Goal: Information Seeking & Learning: Learn about a topic

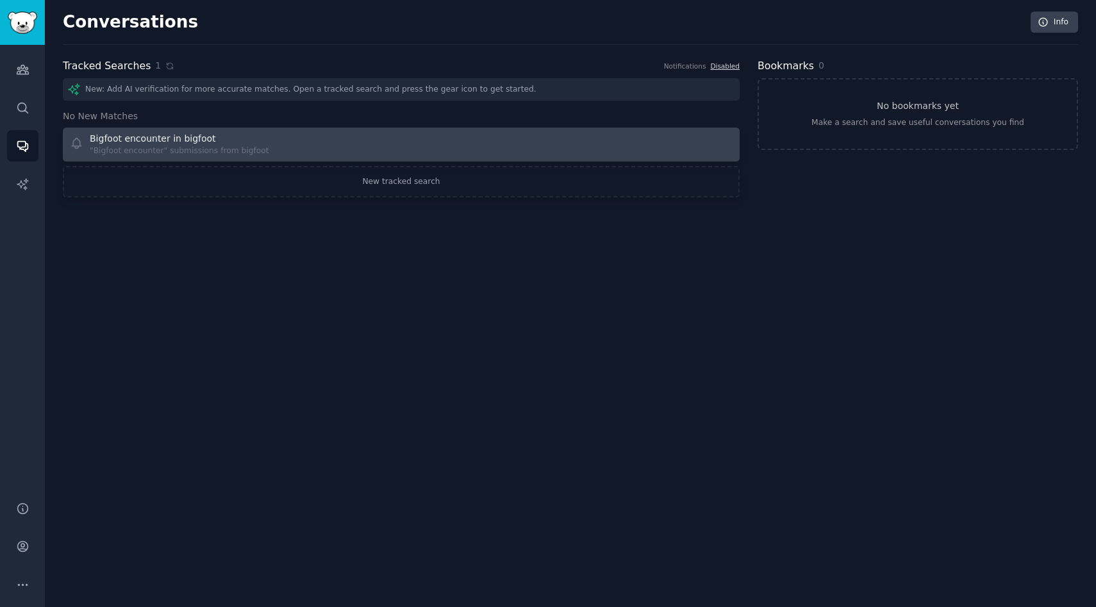
click at [281, 143] on div "Bigfoot encounter in bigfoot "Bigfoot encounter" submissions from bigfoot" at bounding box center [231, 144] width 323 height 25
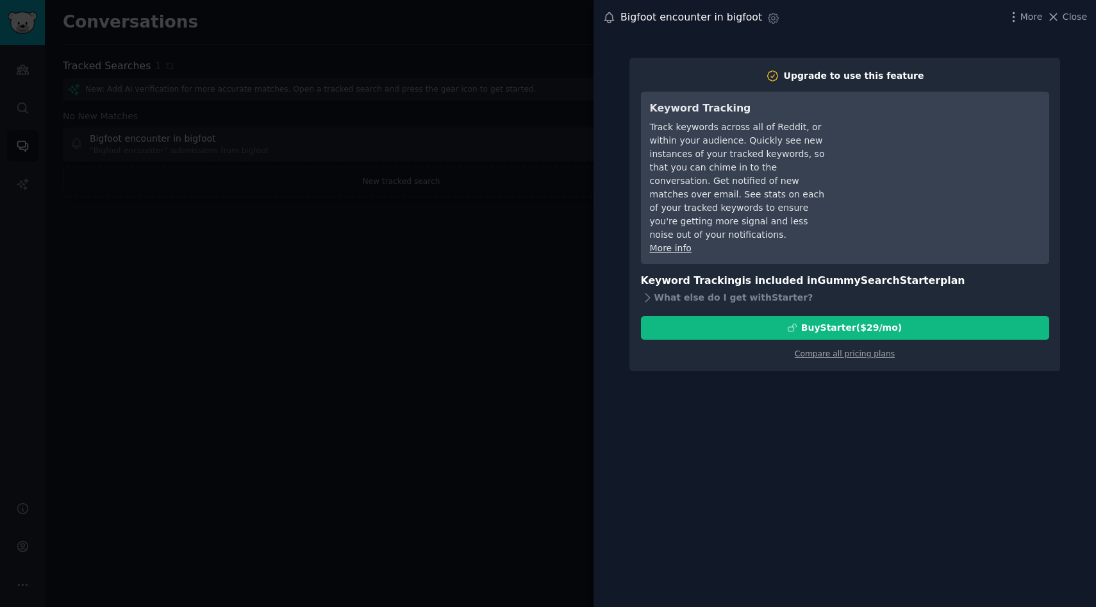
click at [272, 69] on div at bounding box center [548, 303] width 1096 height 607
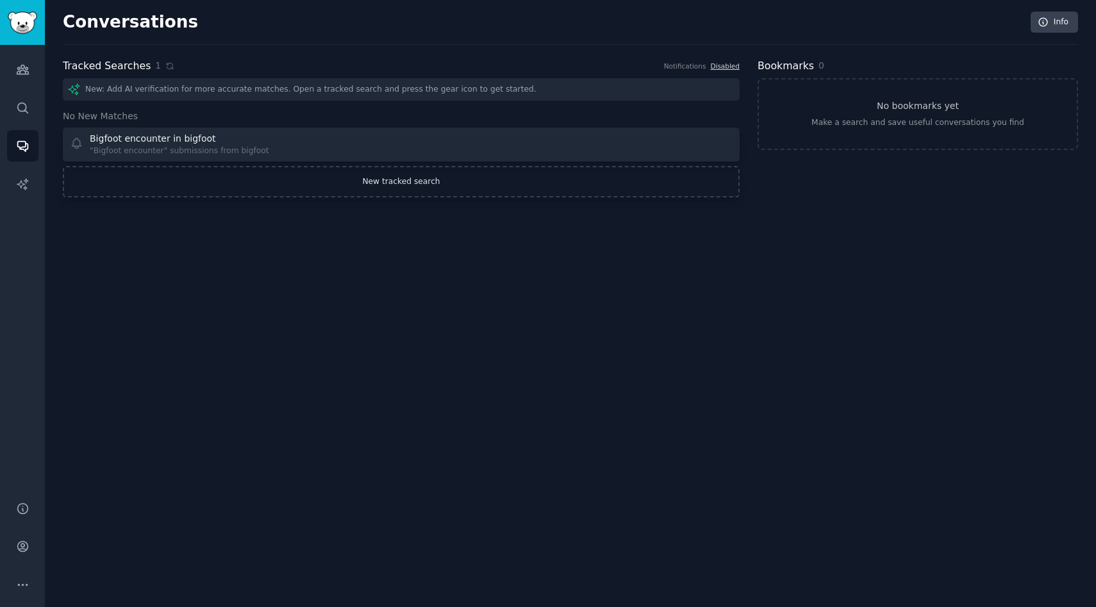
click at [406, 178] on link "New tracked search" at bounding box center [401, 182] width 677 height 32
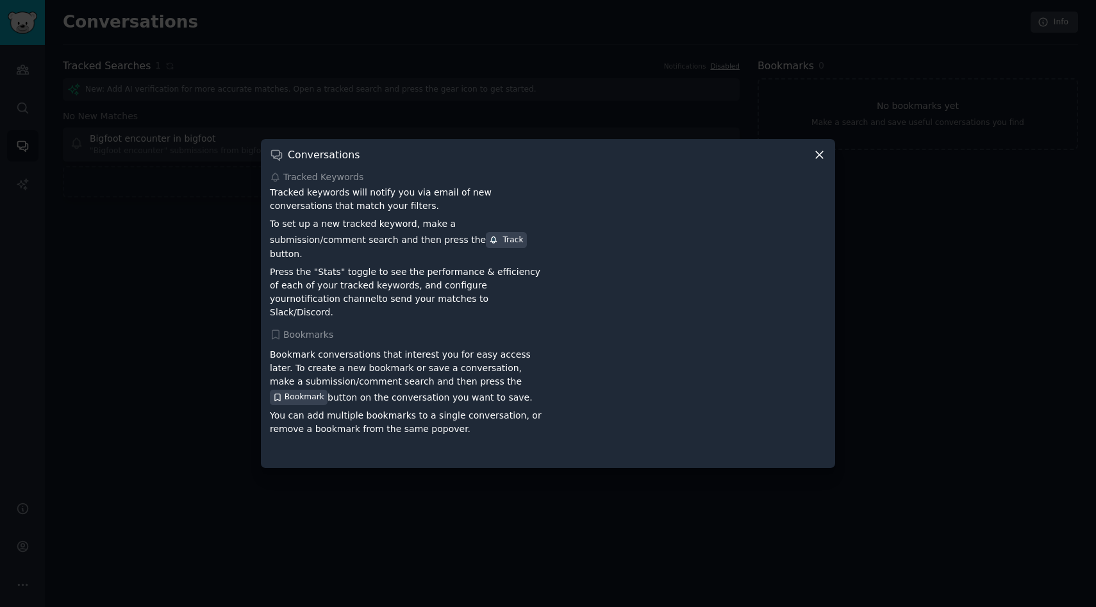
click at [820, 158] on icon at bounding box center [819, 154] width 7 height 7
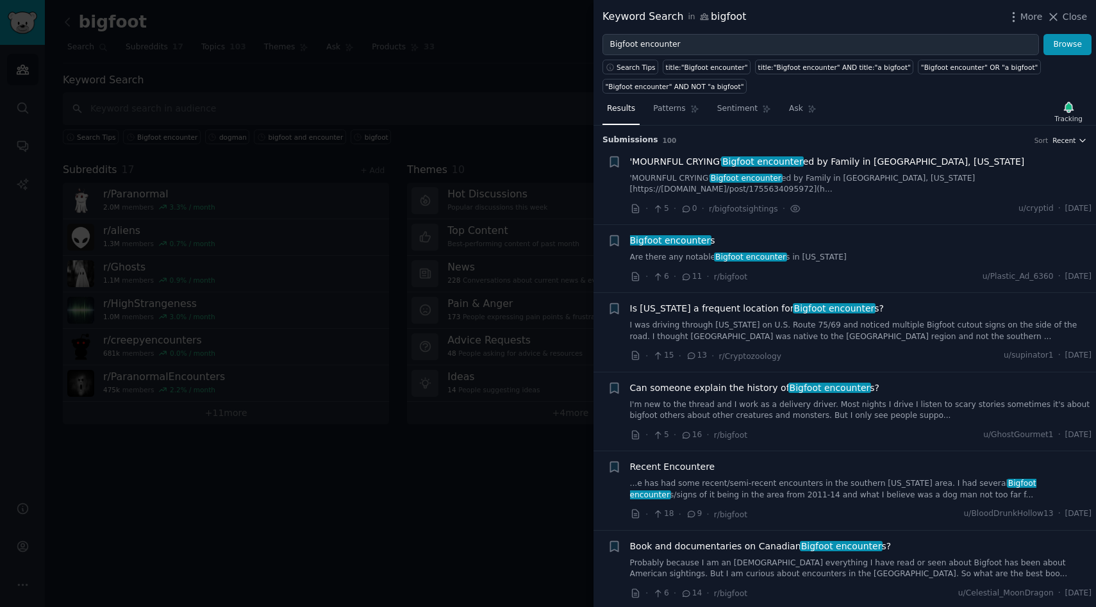
click at [1070, 144] on span "Recent" at bounding box center [1063, 140] width 23 height 9
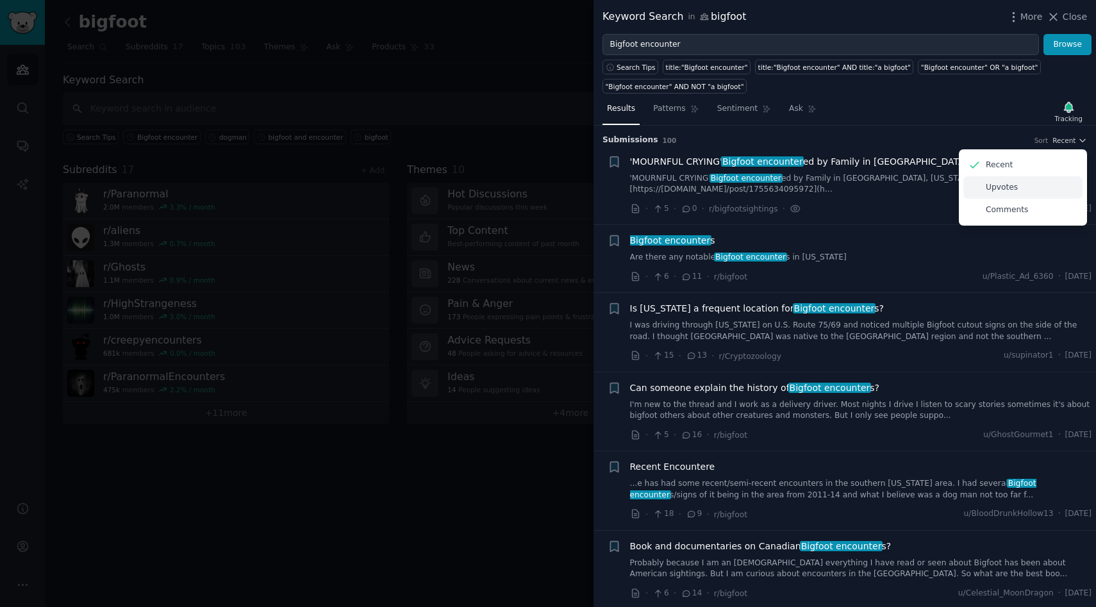
click at [1001, 187] on p "Upvotes" at bounding box center [1002, 188] width 32 height 12
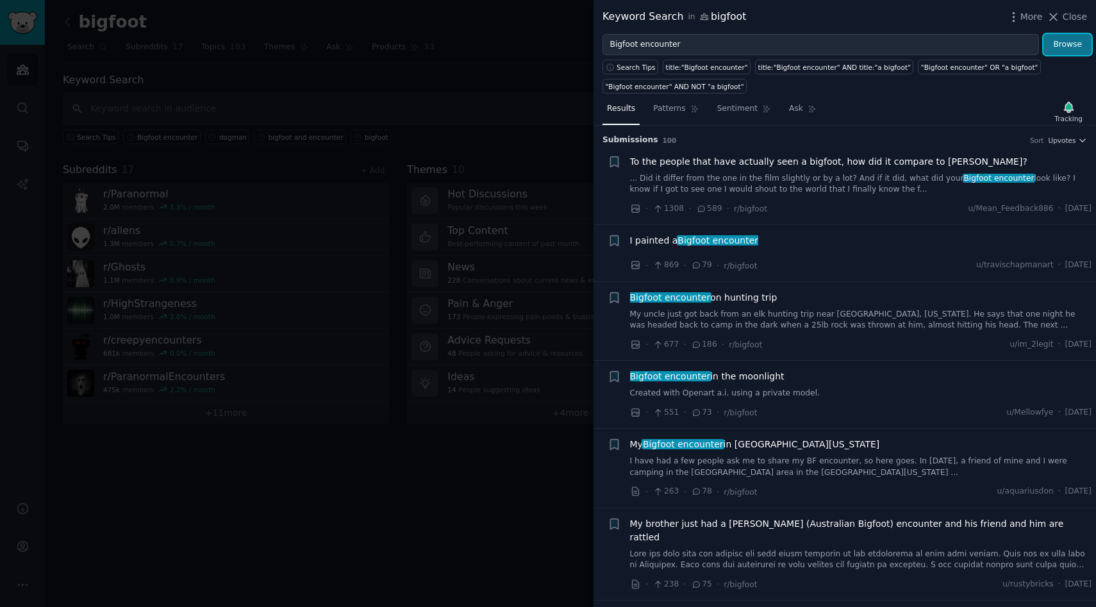
click at [1068, 47] on button "Browse" at bounding box center [1067, 45] width 48 height 22
click at [840, 320] on link "My uncle just got back from an elk hunting trip near [GEOGRAPHIC_DATA], [US_STA…" at bounding box center [861, 320] width 462 height 22
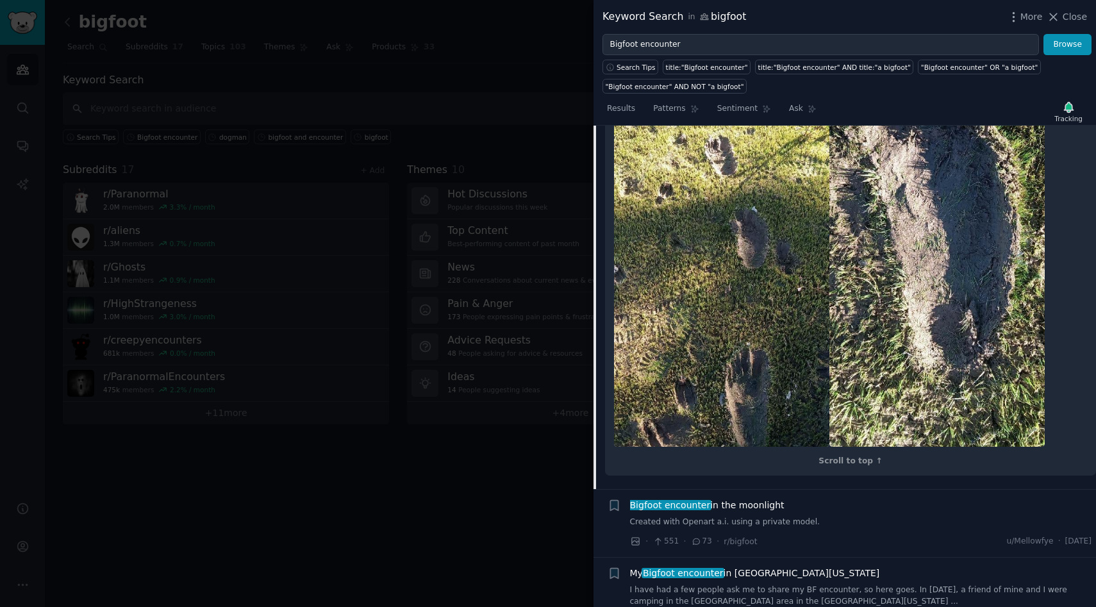
scroll to position [770, 0]
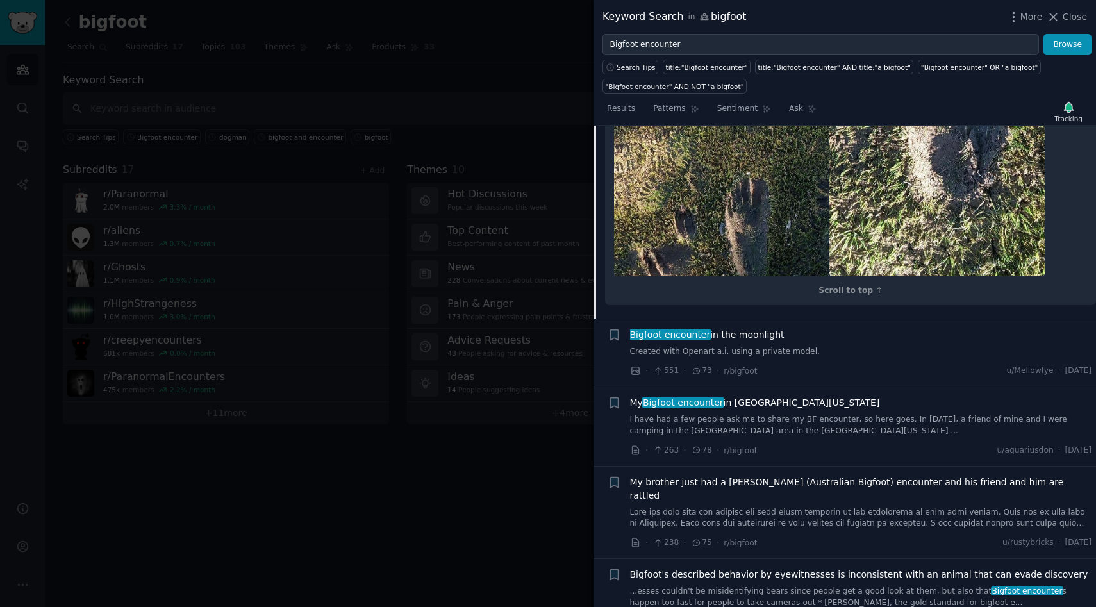
click at [774, 346] on link "Created with Openart a.i. using a private model." at bounding box center [861, 352] width 462 height 12
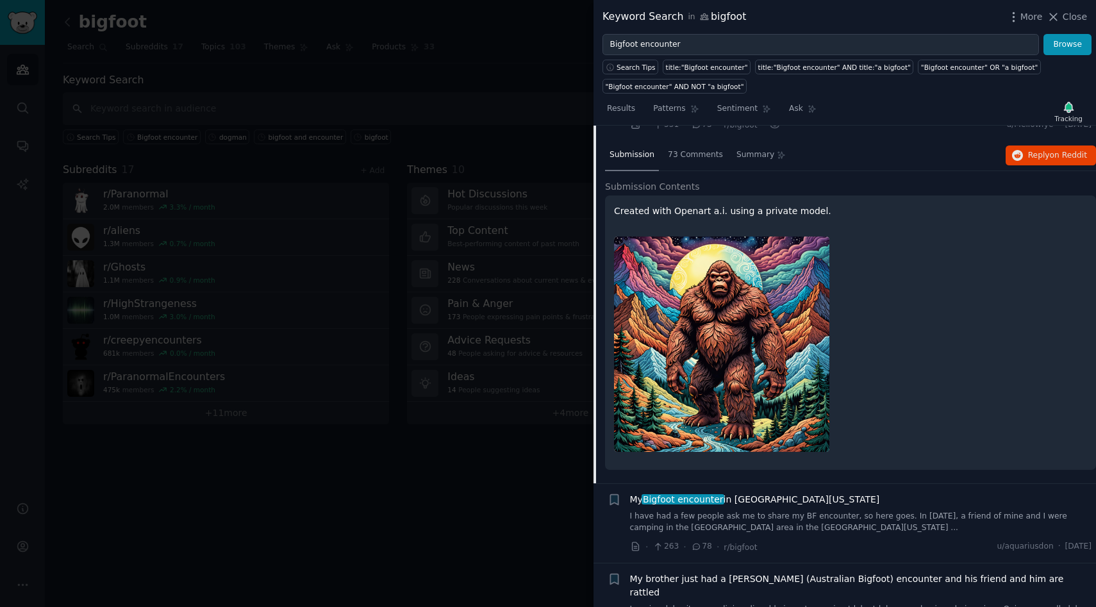
scroll to position [292, 0]
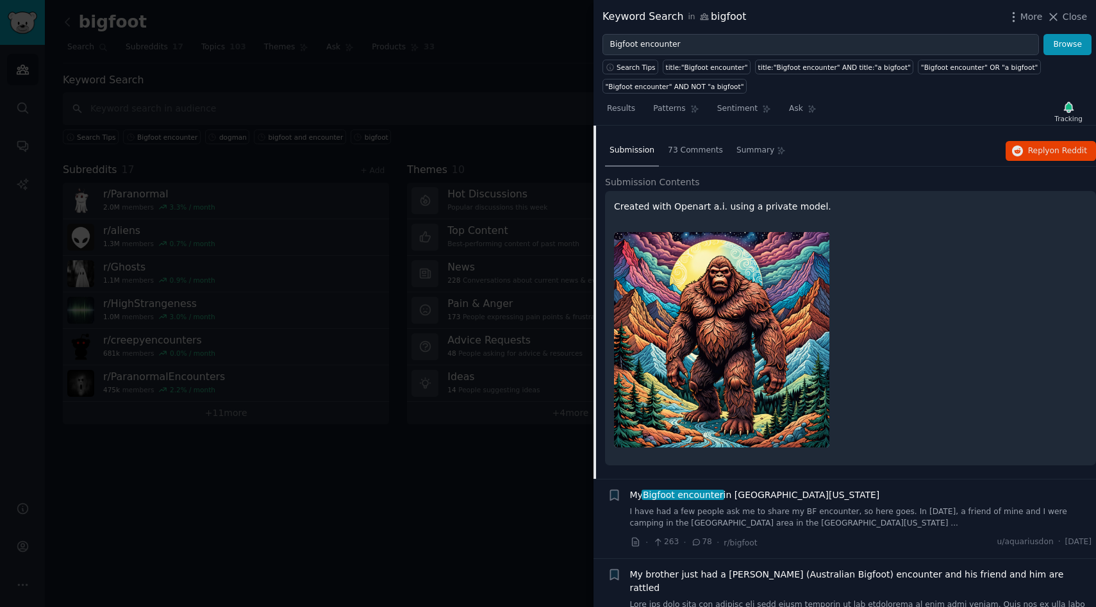
click at [913, 530] on div "My Bigfoot encounter in [GEOGRAPHIC_DATA][US_STATE] I have had a few people ask…" at bounding box center [861, 518] width 462 height 61
click at [897, 513] on link "I have had a few people ask me to share my BF encounter, so here goes. In [DATE…" at bounding box center [861, 517] width 462 height 22
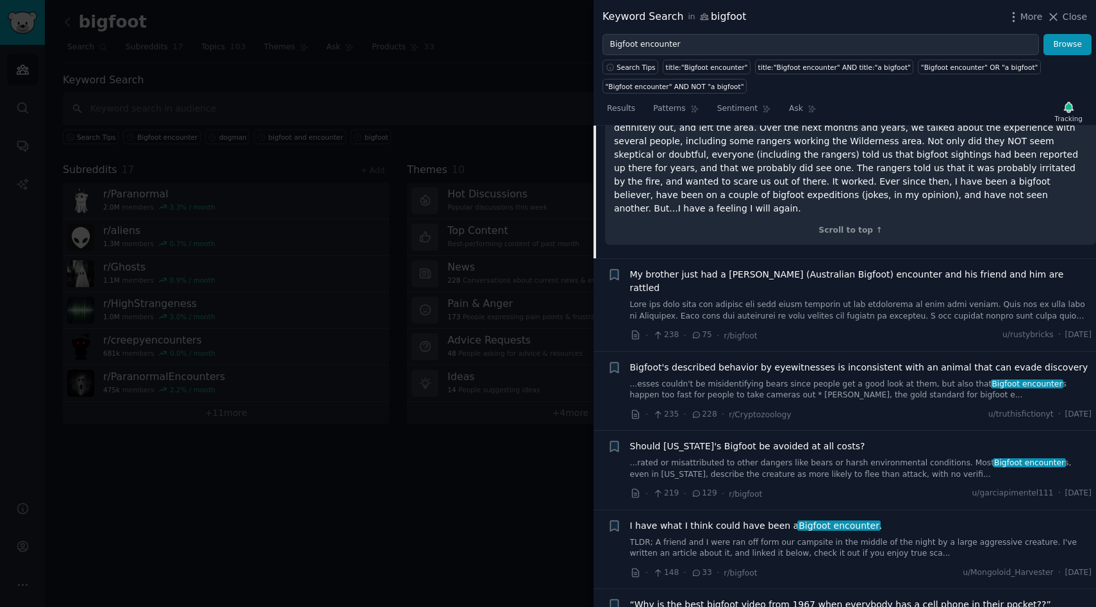
scroll to position [807, 0]
click at [834, 267] on span "My brother just had a [PERSON_NAME] (Australian Bigfoot) encounter and his frie…" at bounding box center [861, 280] width 462 height 27
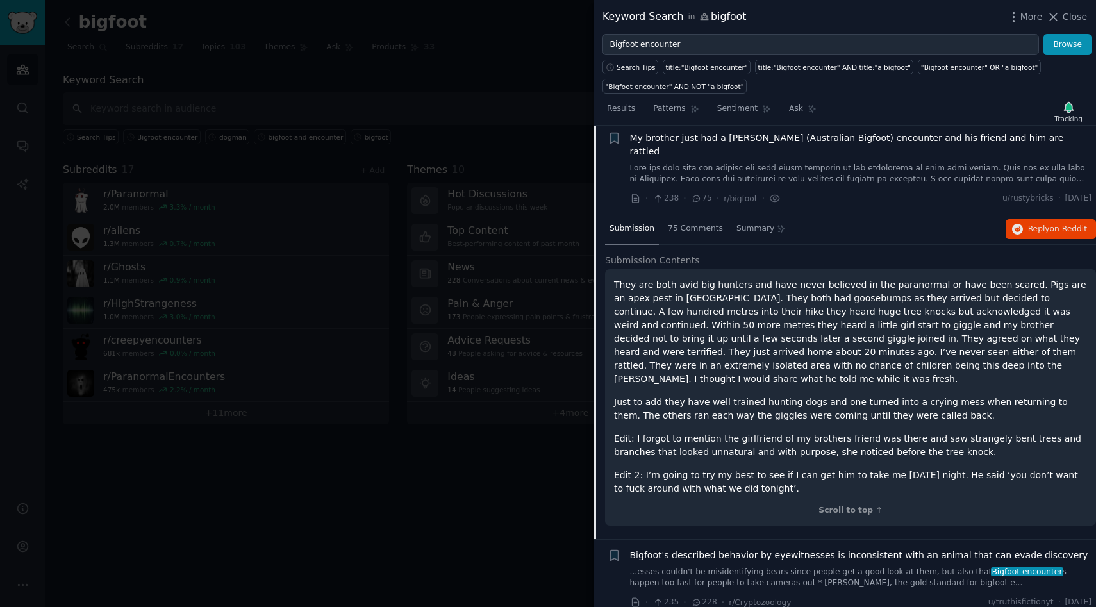
scroll to position [382, 0]
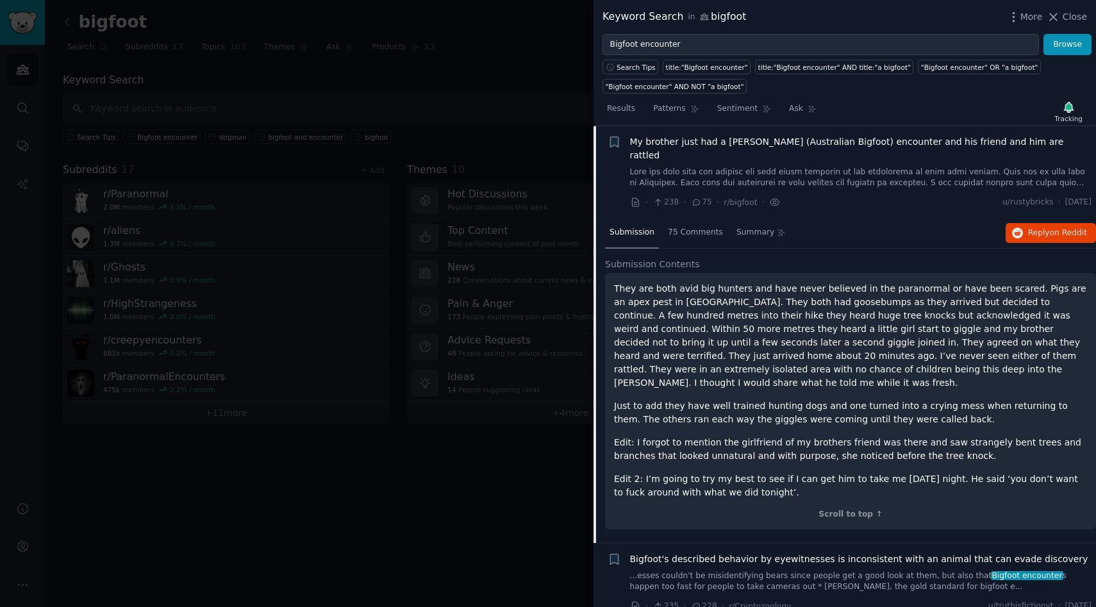
click at [837, 552] on span "Bigfoot's described behavior by eyewitnesses is inconsistent with an animal tha…" at bounding box center [859, 558] width 458 height 13
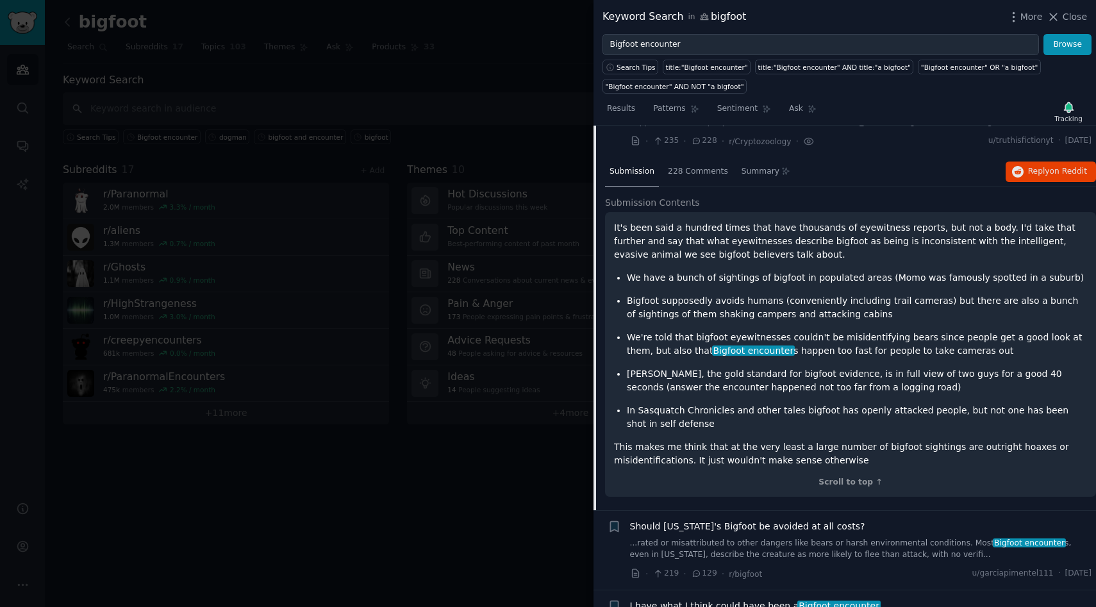
scroll to position [523, 0]
click at [834, 540] on link "...rated or misattributed to other dangers like bears or harsh environmental co…" at bounding box center [861, 548] width 462 height 22
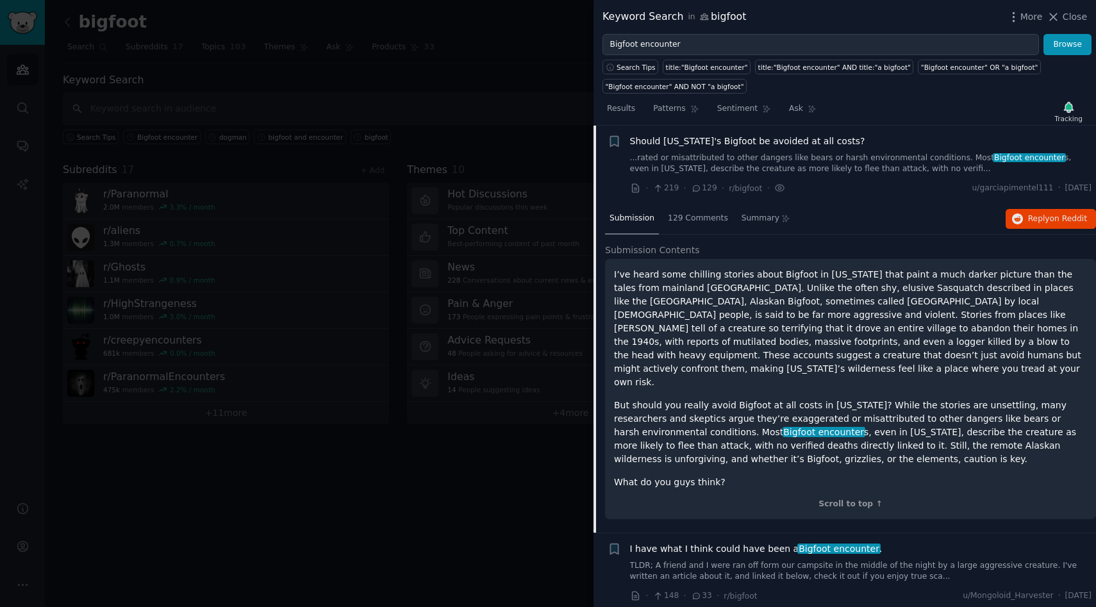
scroll to position [569, 0]
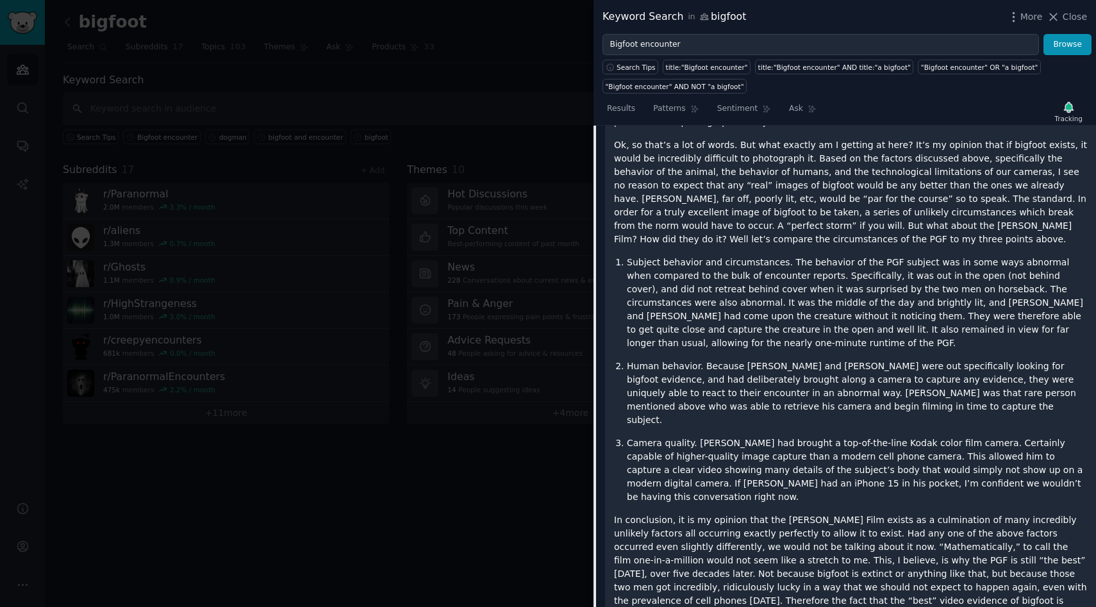
scroll to position [2333, 0]
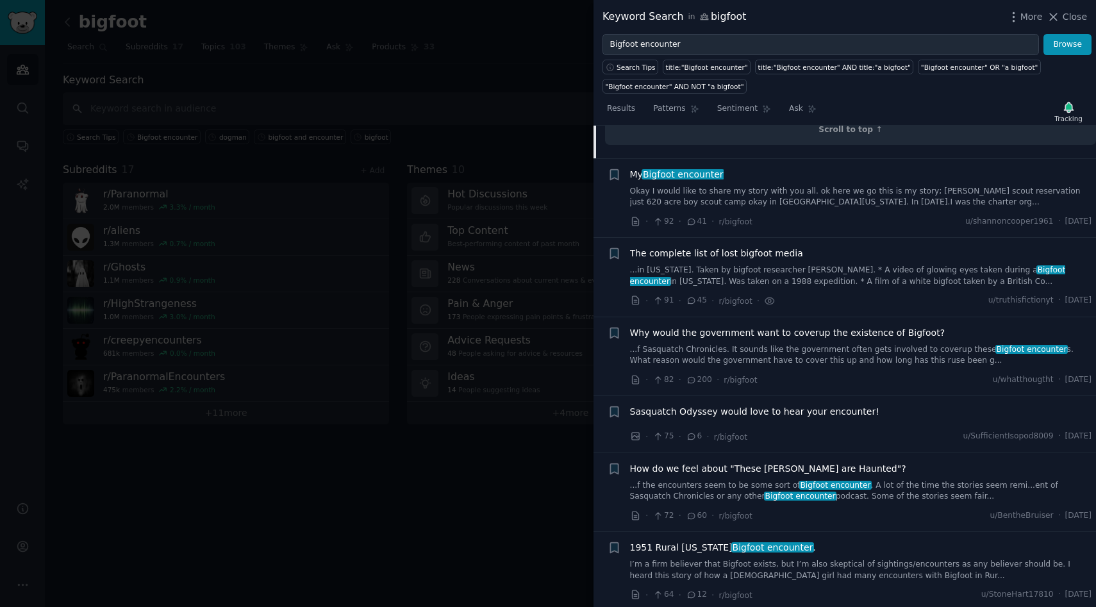
click at [855, 265] on link "...in [US_STATE]. Taken by bigfoot researcher [PERSON_NAME]. * A video of glowi…" at bounding box center [861, 276] width 462 height 22
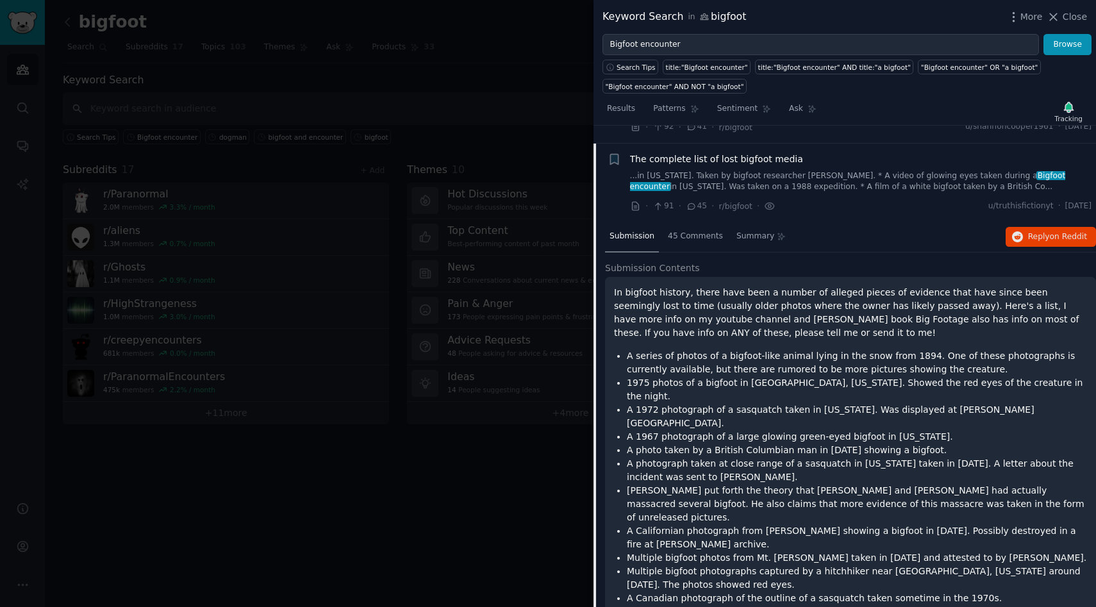
scroll to position [857, 0]
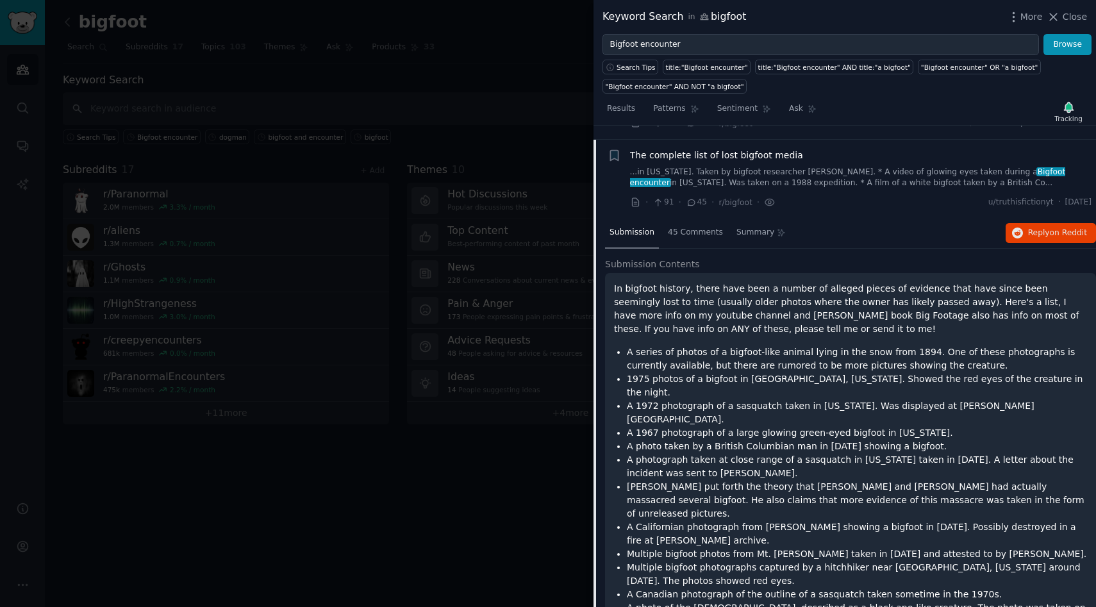
click at [726, 149] on span "The complete list of lost bigfoot media" at bounding box center [716, 155] width 173 height 13
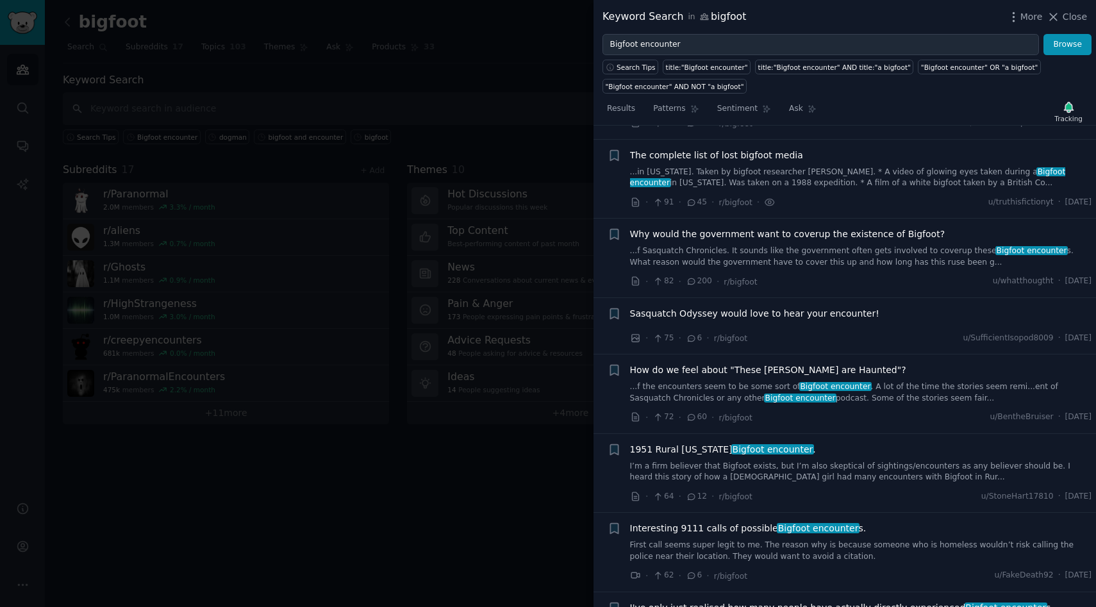
click at [726, 149] on span "The complete list of lost bigfoot media" at bounding box center [716, 155] width 173 height 13
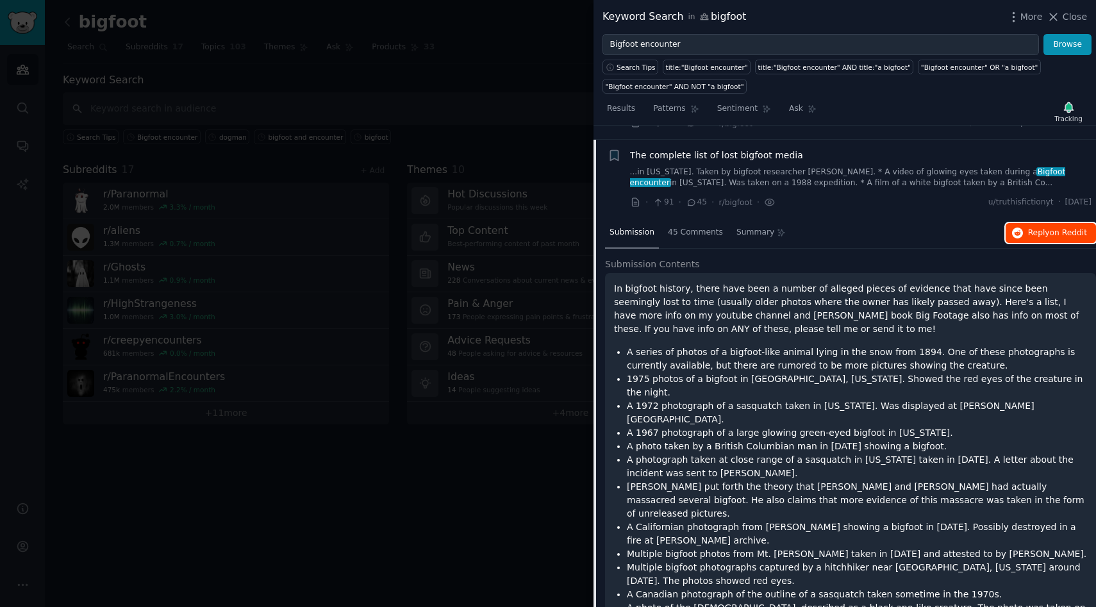
click at [1040, 228] on span "Reply on Reddit" at bounding box center [1057, 234] width 59 height 12
